Goal: Obtain resource: Obtain resource

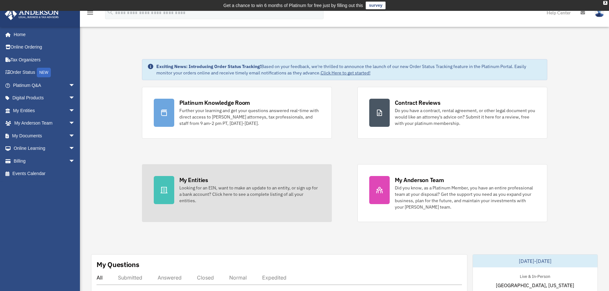
click at [171, 187] on div at bounding box center [164, 190] width 20 height 28
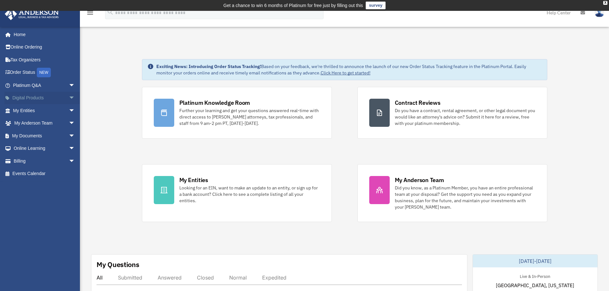
click at [38, 99] on link "Digital Products arrow_drop_down" at bounding box center [44, 98] width 80 height 13
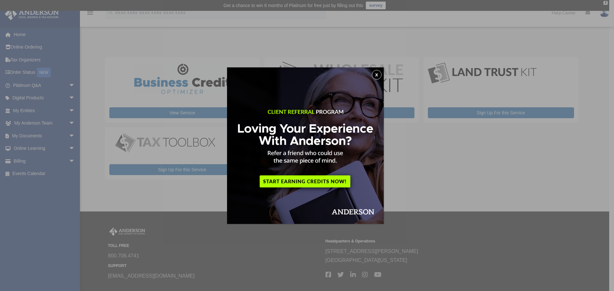
click at [377, 74] on button "x" at bounding box center [377, 75] width 10 height 10
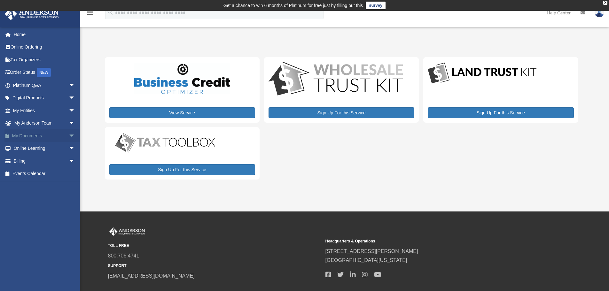
click at [69, 132] on span "arrow_drop_down" at bounding box center [75, 136] width 13 height 13
click at [28, 150] on link "Box" at bounding box center [47, 148] width 76 height 13
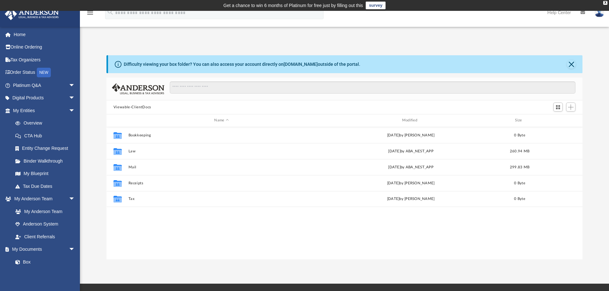
scroll to position [141, 472]
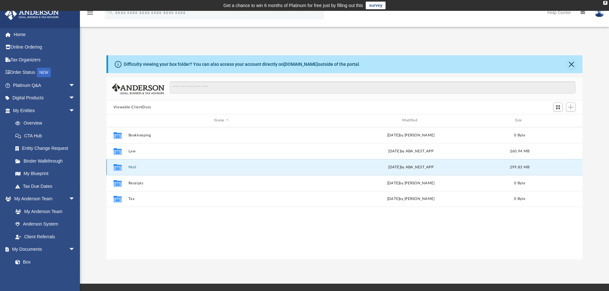
click at [136, 166] on button "Mail" at bounding box center [221, 167] width 187 height 4
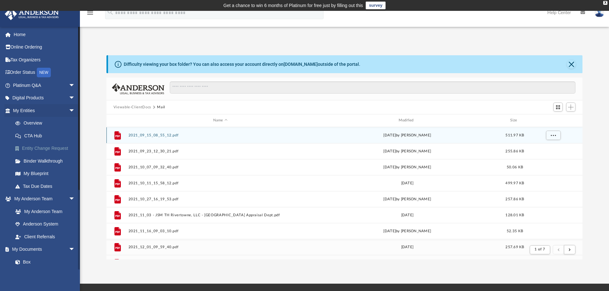
scroll to position [121, 472]
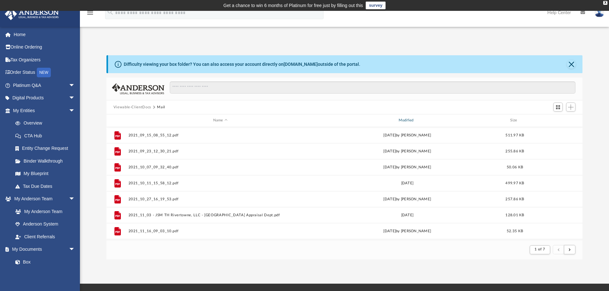
click at [407, 122] on div "Modified" at bounding box center [407, 121] width 184 height 6
click at [409, 122] on div "Modified" at bounding box center [407, 121] width 184 height 6
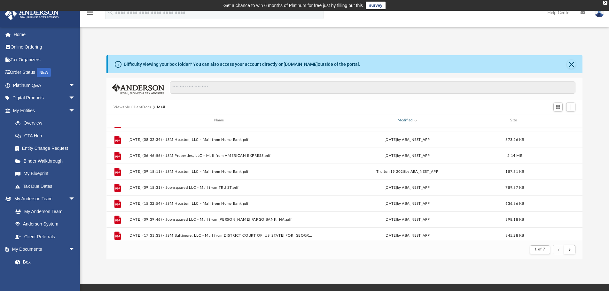
scroll to position [288, 0]
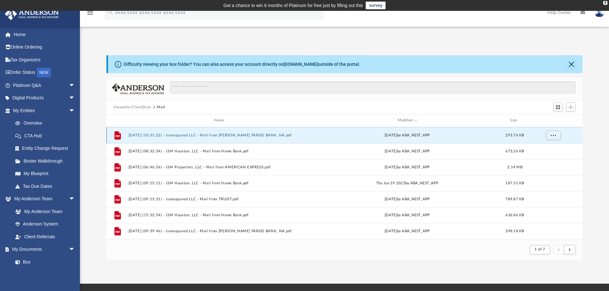
click at [196, 134] on button "[DATE] (10:31:22) - Joonsquared LLC - Mail from [PERSON_NAME] FARGO BANK, NA.pdf" at bounding box center [220, 135] width 184 height 4
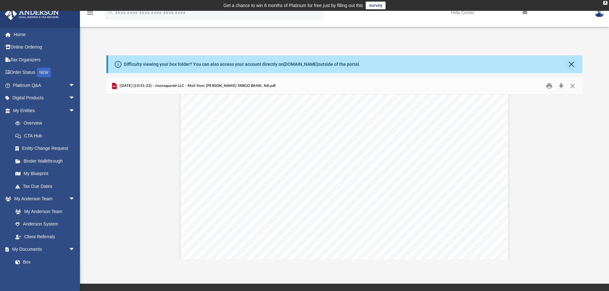
scroll to position [192, 0]
